Goal: Task Accomplishment & Management: Complete application form

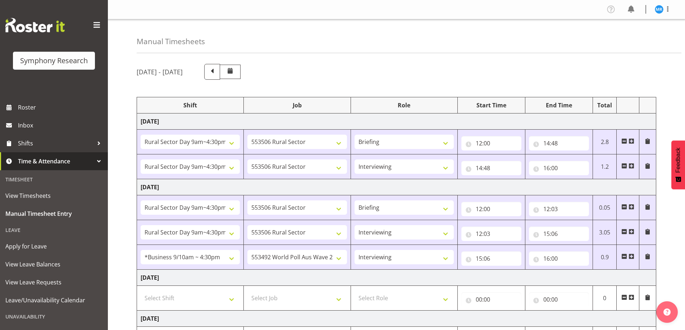
select select "81561"
select select "10587"
select select "81561"
select select "10587"
select select "47"
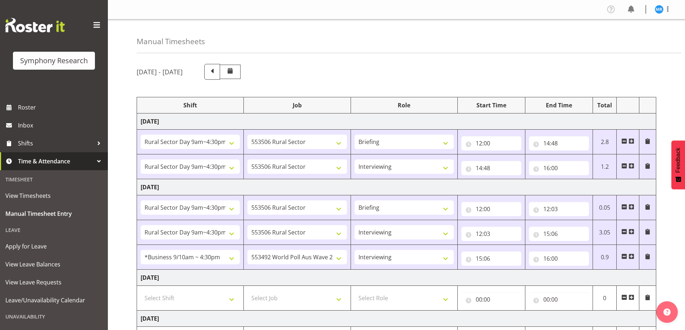
select select "81561"
select select "10587"
select select "81561"
select select "10587"
select select "47"
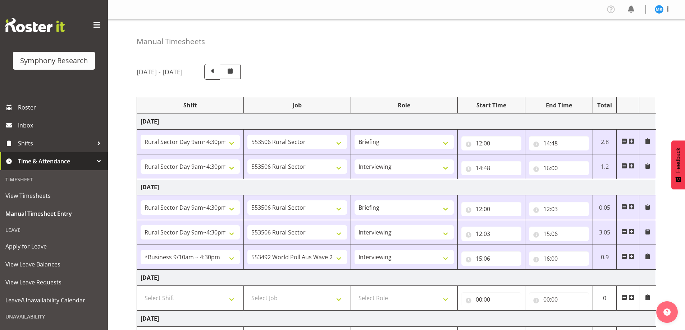
select select "26078"
select select "10499"
select select "47"
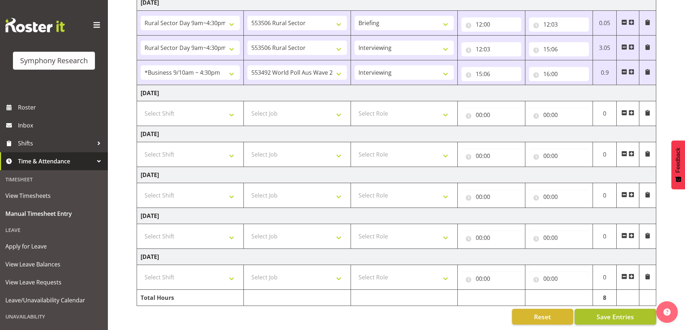
scroll to position [190, 0]
click at [619, 313] on span "Save Entries" at bounding box center [614, 316] width 37 height 9
click at [619, 312] on span "Save Entries" at bounding box center [614, 316] width 37 height 9
click at [678, 224] on div "September 29th - October 5th 2025 Shift Job Role Start Time End Time Total Mond…" at bounding box center [411, 102] width 548 height 456
click at [623, 313] on span "Save Entries" at bounding box center [614, 316] width 37 height 9
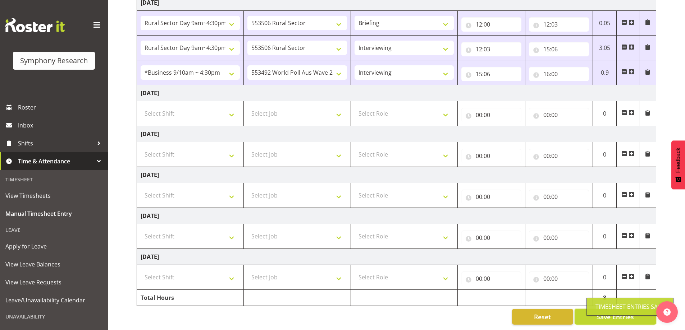
scroll to position [0, 0]
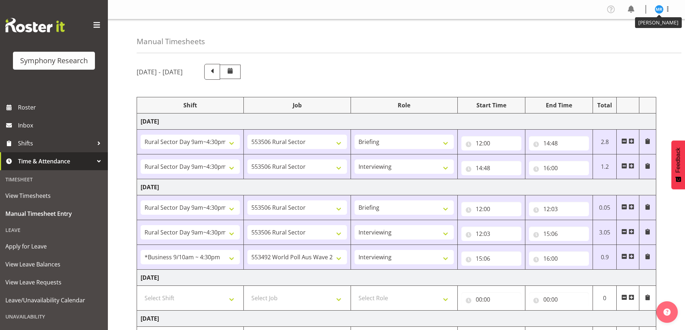
click at [661, 10] on img at bounding box center [659, 9] width 9 height 9
click at [631, 40] on link "Log Out" at bounding box center [637, 37] width 69 height 13
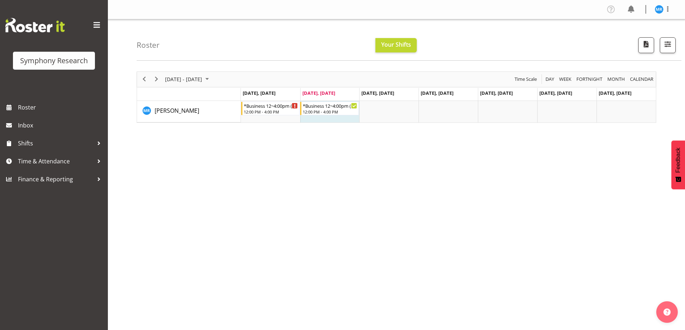
drag, startPoint x: 341, startPoint y: 188, endPoint x: 312, endPoint y: 182, distance: 30.3
click at [340, 188] on div "[DATE] - [DATE] [DATE] Day Week Fortnight Month calendar Month Agenda Time Scal…" at bounding box center [411, 210] width 548 height 288
click at [661, 7] on img at bounding box center [659, 9] width 9 height 9
click at [625, 37] on link "Log Out" at bounding box center [637, 37] width 69 height 13
